Goal: Task Accomplishment & Management: Manage account settings

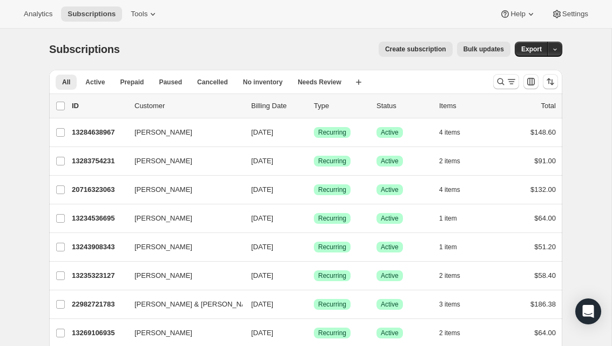
click at [509, 83] on icon "Search and filter results" at bounding box center [511, 81] width 11 height 11
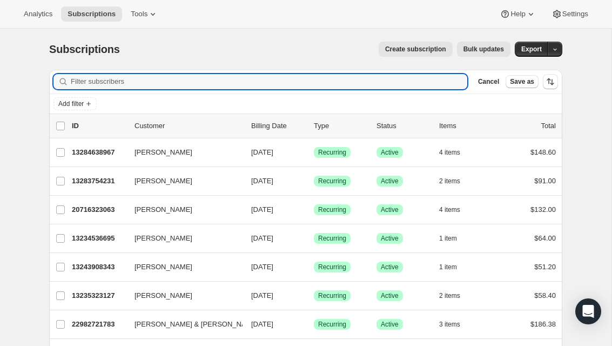
click at [378, 88] on input "Filter subscribers" at bounding box center [269, 81] width 397 height 15
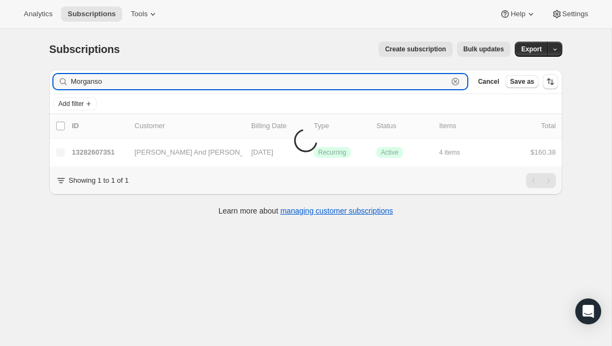
type input "[PERSON_NAME]"
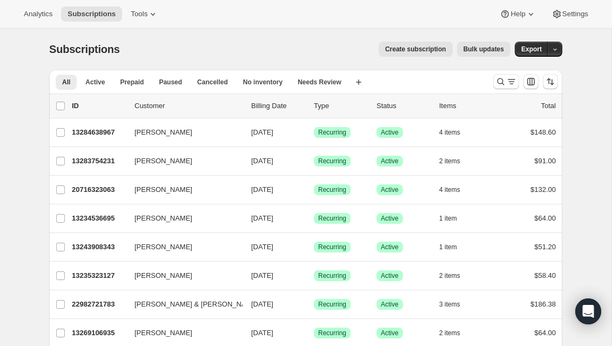
click at [503, 82] on icon "Search and filter results" at bounding box center [501, 81] width 7 height 7
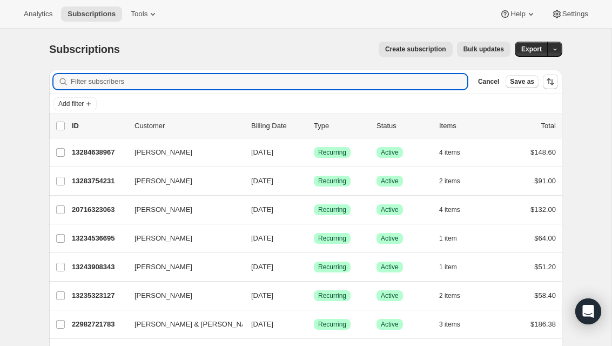
click at [386, 83] on input "Filter subscribers" at bounding box center [269, 81] width 397 height 15
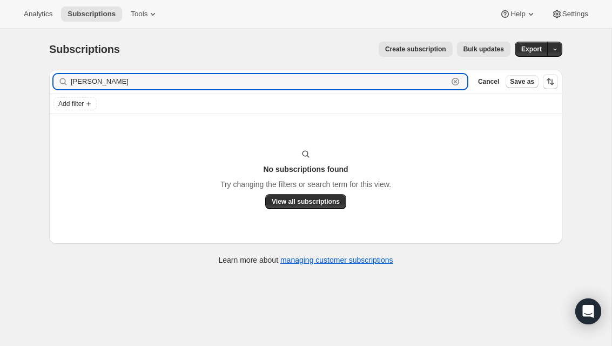
type input "Karon m"
